Goal: Task Accomplishment & Management: Manage account settings

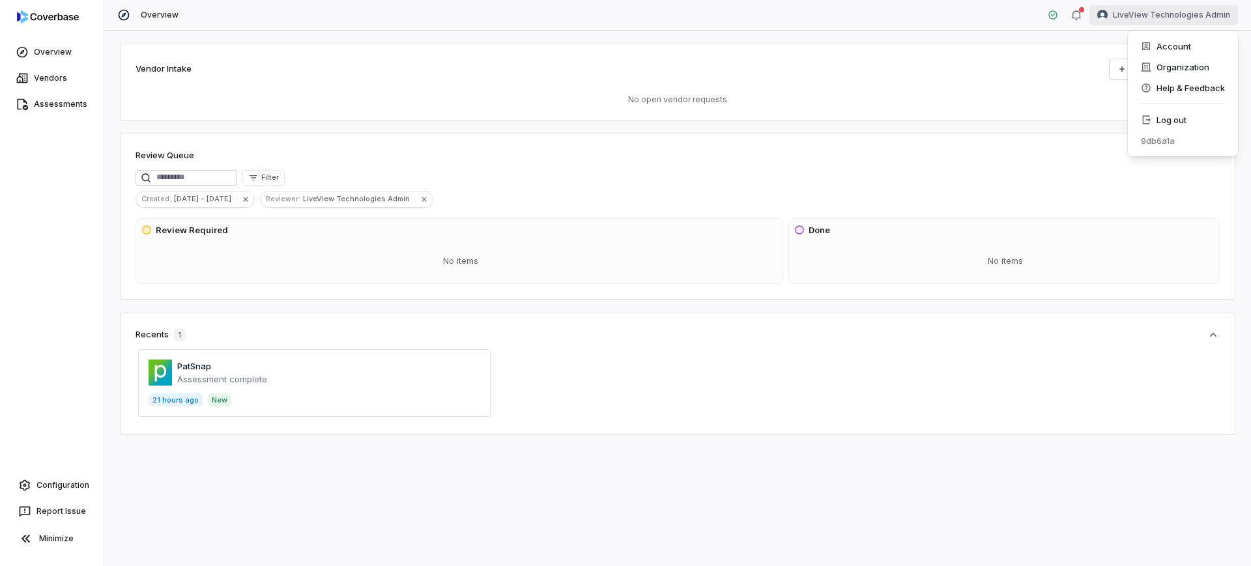
click at [1179, 21] on html "Overview Vendors Assessments Configuration Report Issue Minimize Overview LiveV…" at bounding box center [625, 283] width 1251 height 566
click at [1156, 109] on div "Log out" at bounding box center [1183, 119] width 100 height 21
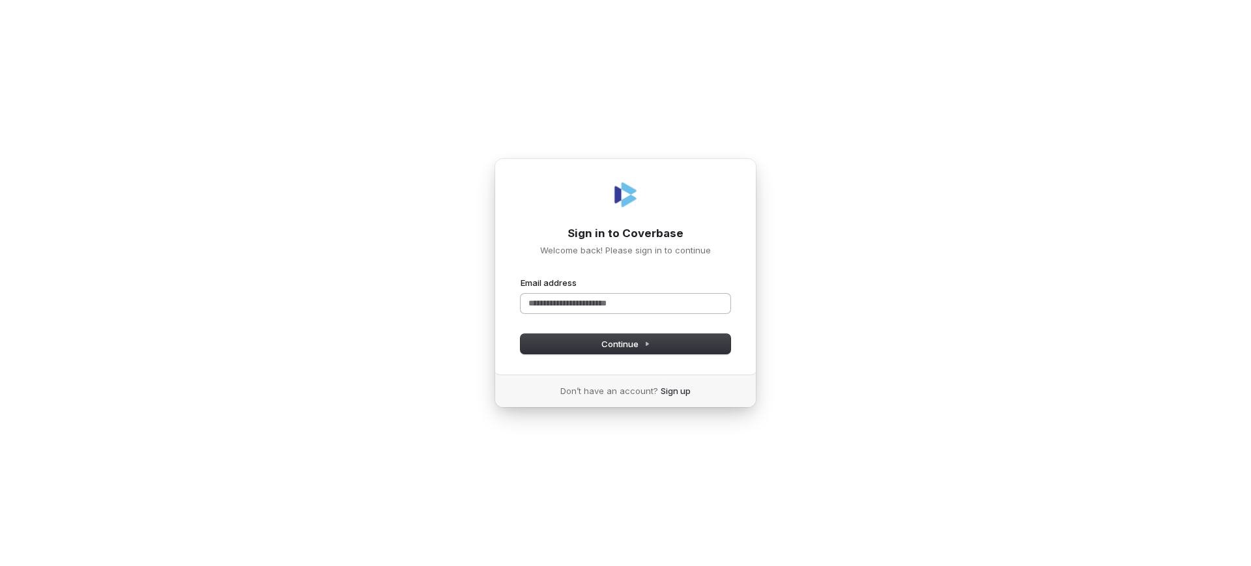
click at [691, 295] on input "Email address" at bounding box center [626, 304] width 210 height 20
click at [521, 277] on button "submit" at bounding box center [521, 277] width 0 height 0
type input "**********"
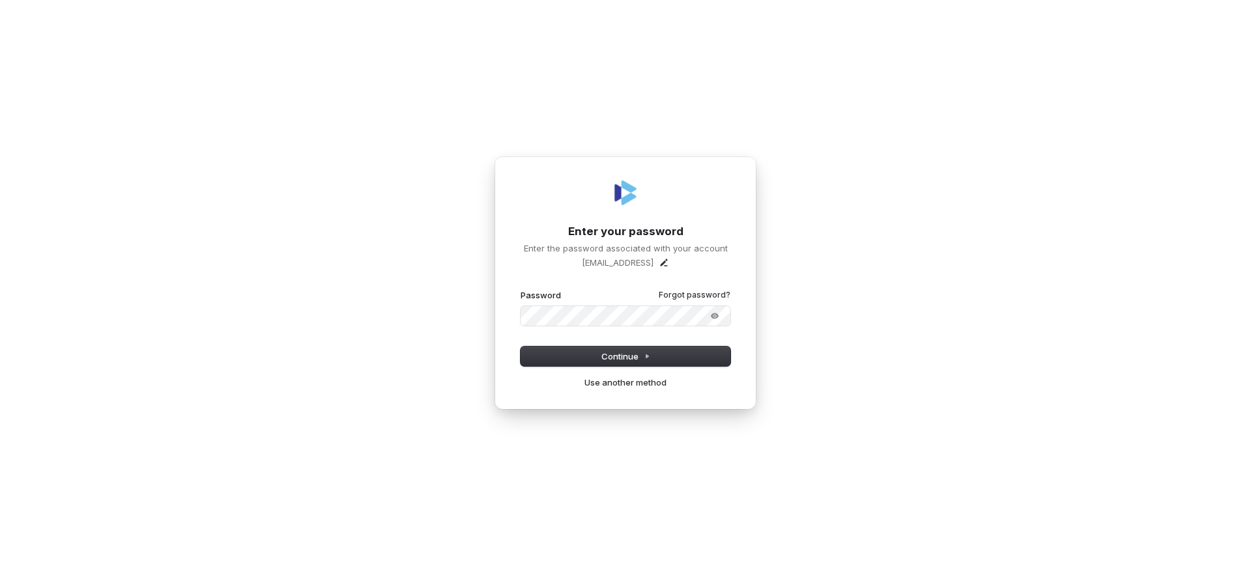
click at [521, 289] on button "submit" at bounding box center [521, 289] width 0 height 0
